Goal: Information Seeking & Learning: Find specific fact

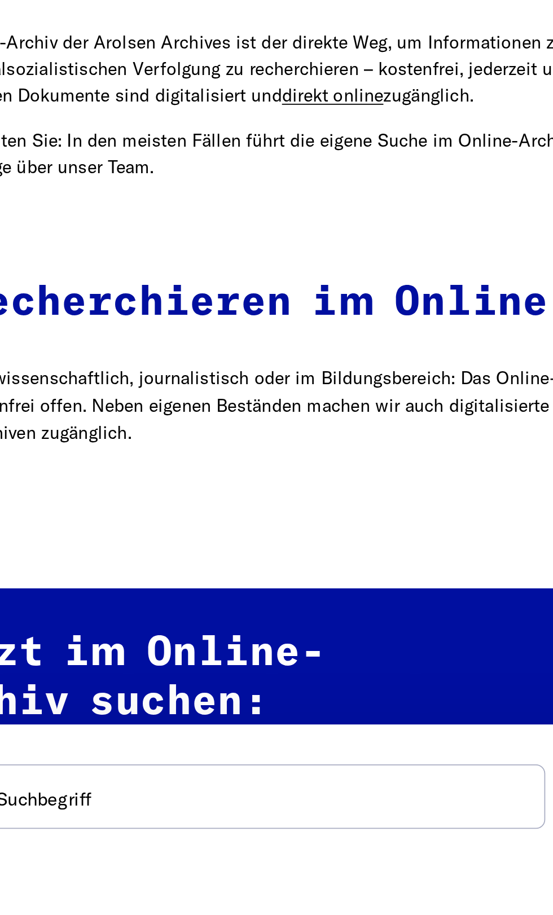
scroll to position [243, 0]
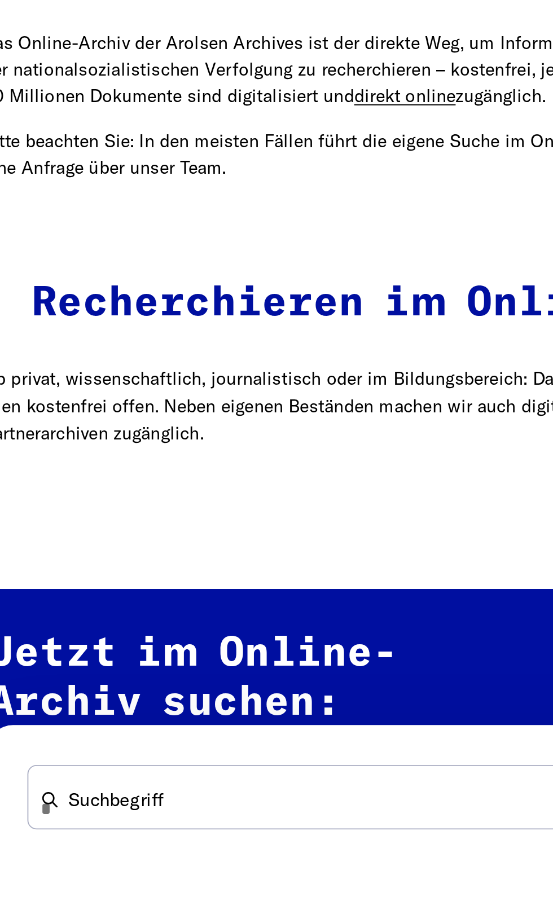
click at [68, 832] on h2 "Jetzt im Online-Archiv suchen:" at bounding box center [246, 860] width 465 height 173
click at [74, 820] on h2 "Jetzt im Online-Archiv suchen:" at bounding box center [246, 860] width 465 height 173
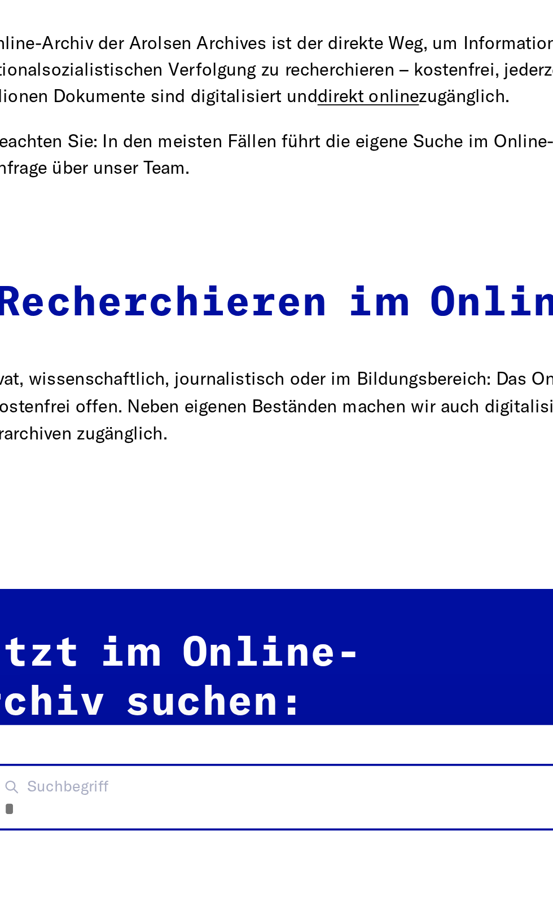
click at [92, 898] on input "Suchbegriff" at bounding box center [225, 889] width 324 height 34
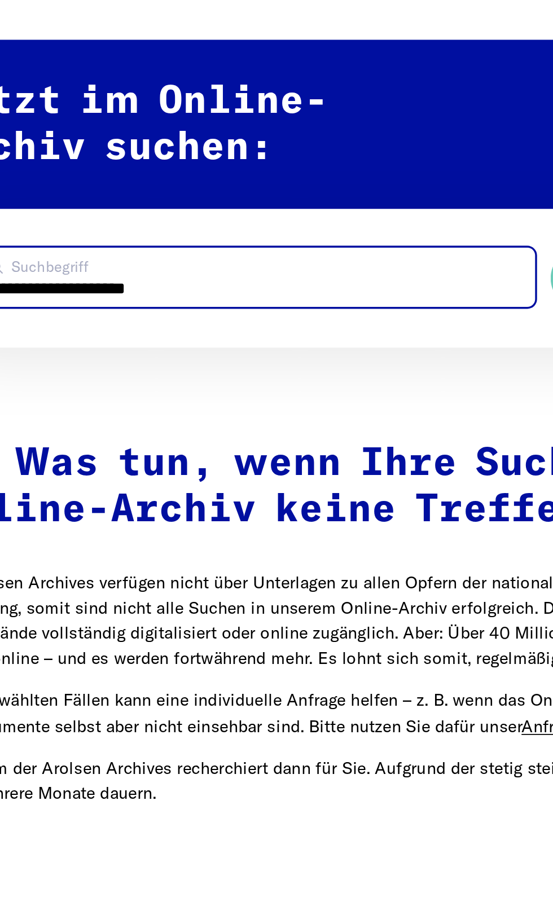
scroll to position [524, 0]
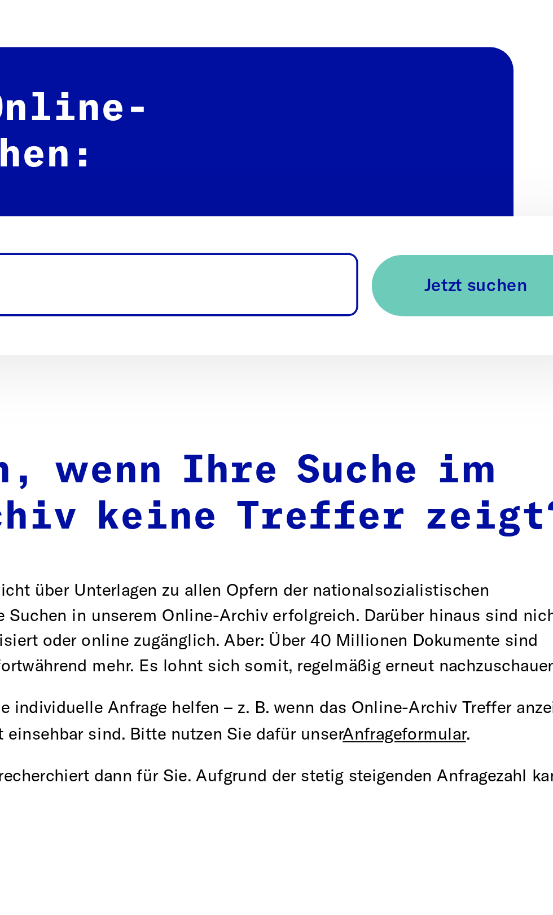
type input "**********"
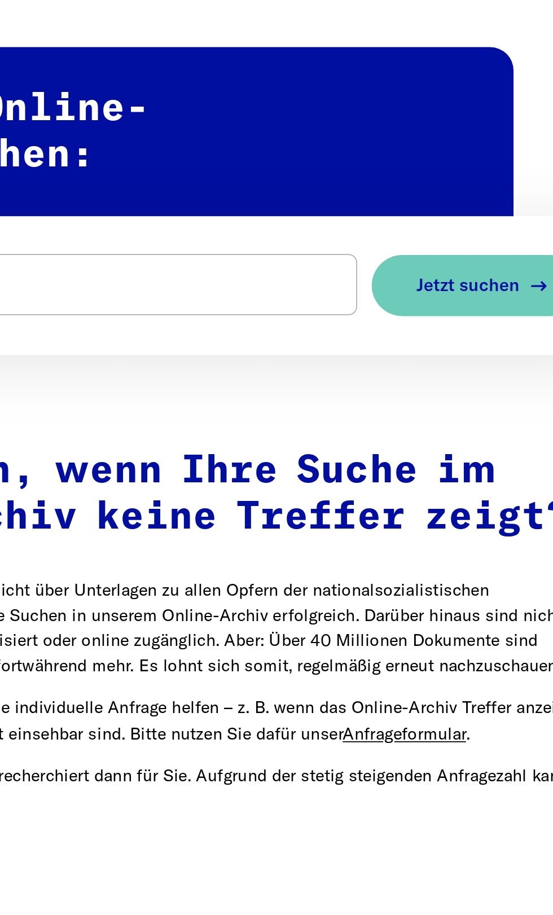
click at [422, 612] on button "Jetzt suchen" at bounding box center [456, 608] width 121 height 36
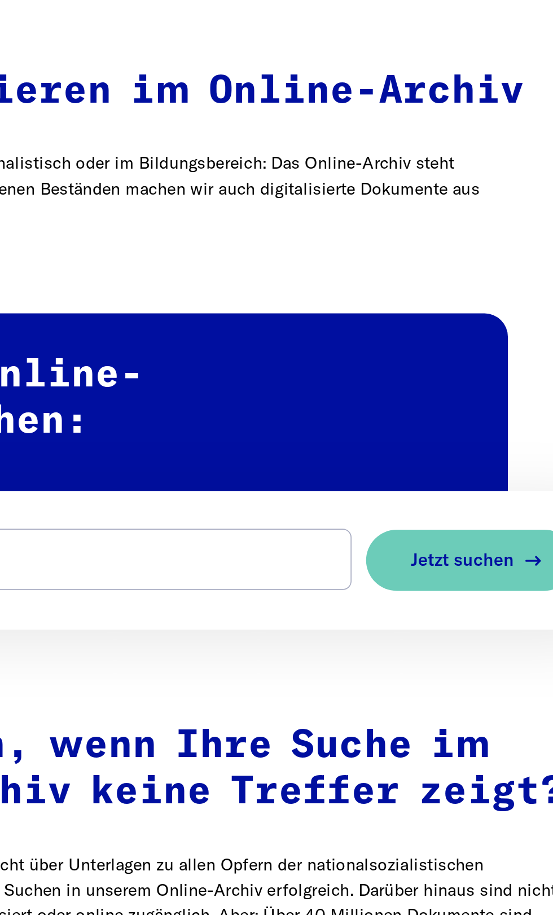
scroll to position [525, 0]
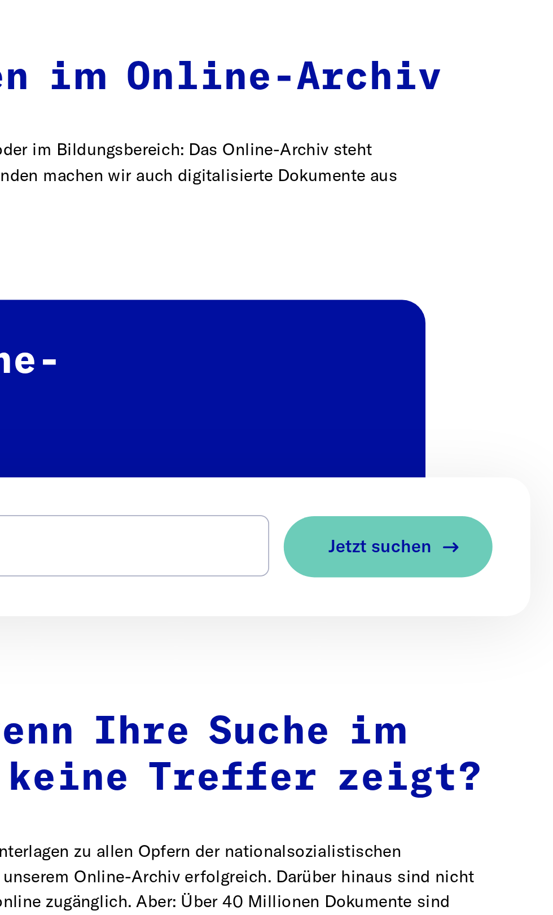
click at [429, 621] on button "Jetzt suchen" at bounding box center [456, 608] width 121 height 36
